Goal: Task Accomplishment & Management: Use online tool/utility

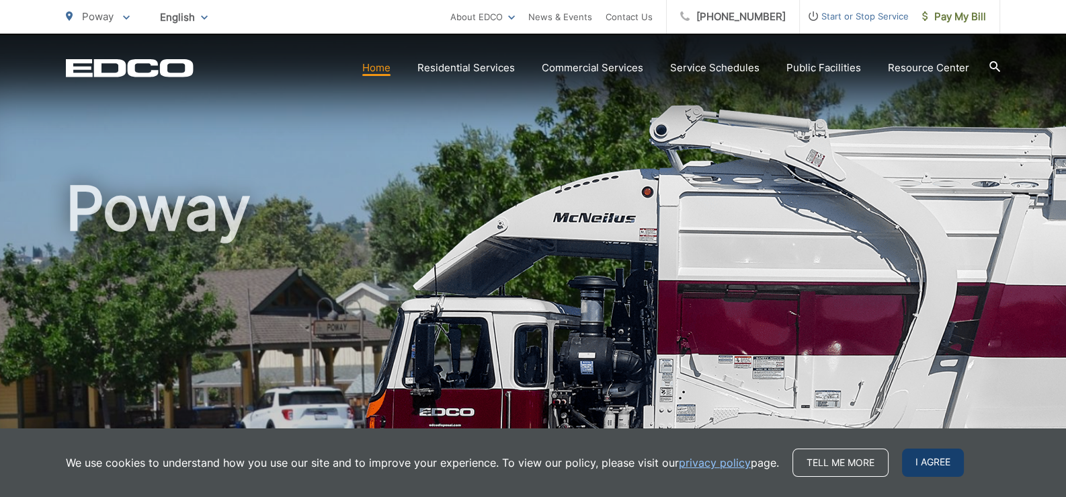
click at [934, 467] on span "I agree" at bounding box center [933, 462] width 62 height 28
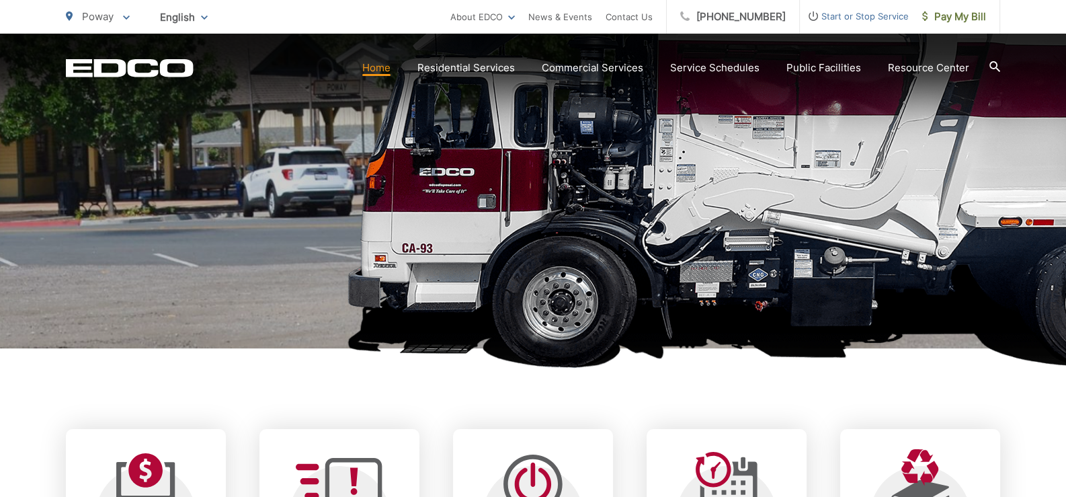
scroll to position [448, 0]
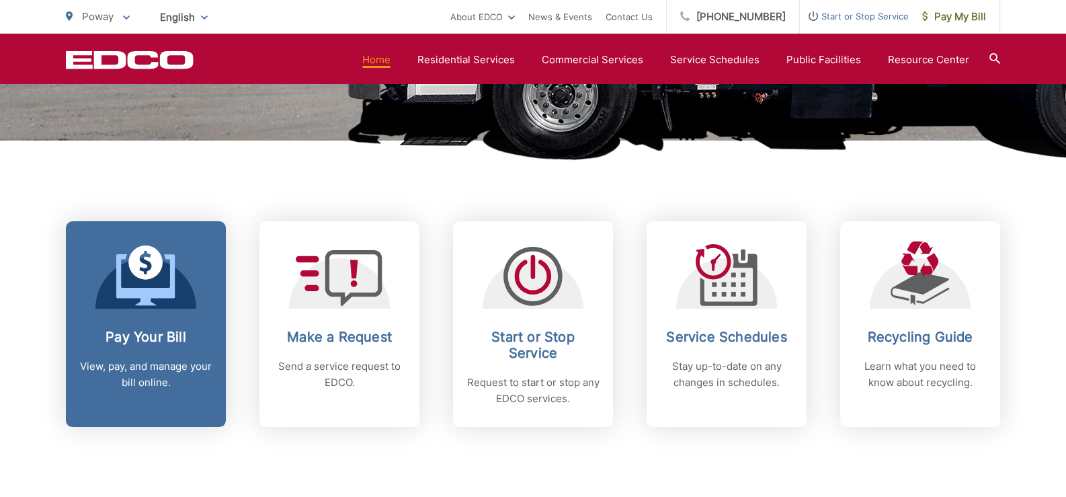
click at [162, 342] on h2 "Pay Your Bill" at bounding box center [145, 337] width 133 height 16
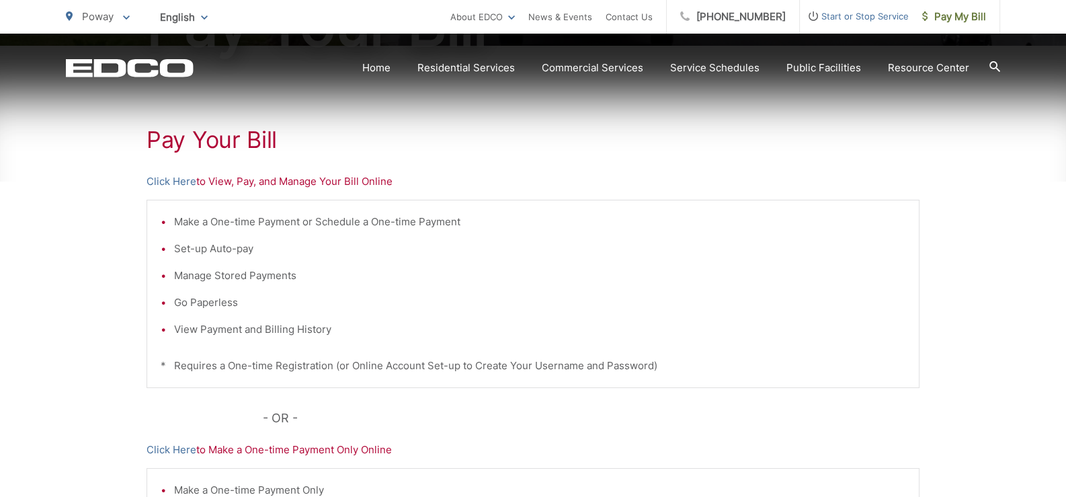
scroll to position [224, 0]
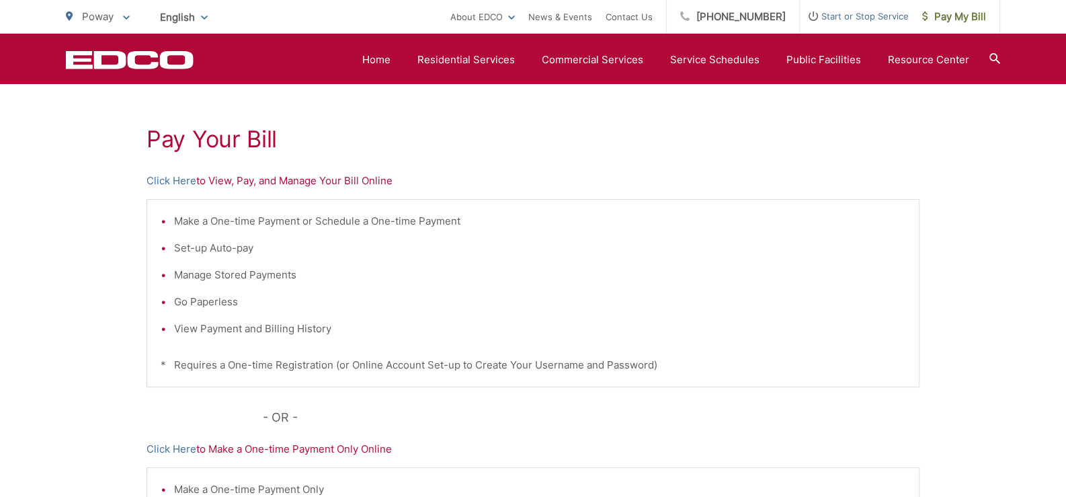
click at [253, 448] on p "Click Here to Make a One-time Payment Only Online" at bounding box center [533, 449] width 773 height 16
click at [177, 450] on link "Click Here" at bounding box center [172, 449] width 50 height 16
